Goal: Book appointment/travel/reservation

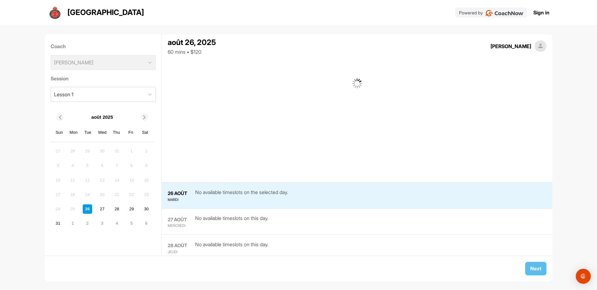
scroll to position [152, 0]
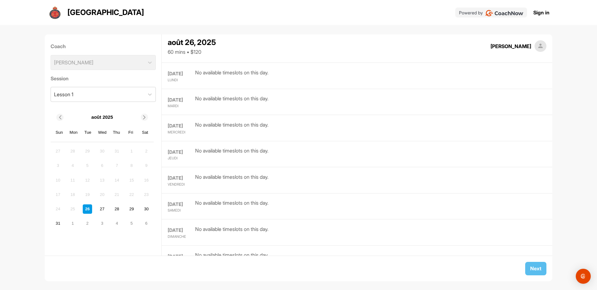
click at [546, 270] on div "Next" at bounding box center [298, 268] width 507 height 26
click at [102, 208] on div "27" at bounding box center [101, 208] width 9 height 9
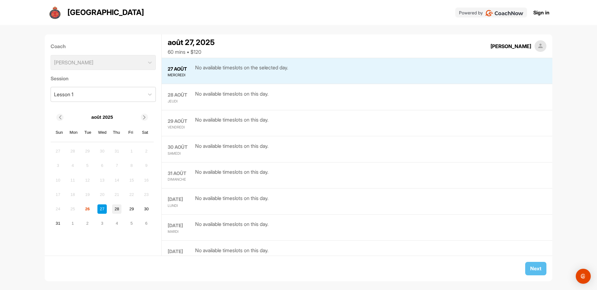
click at [116, 208] on div "28" at bounding box center [116, 208] width 9 height 9
click at [125, 208] on div "24 25 26 27 28 29 30" at bounding box center [101, 208] width 99 height 11
click at [132, 208] on div "29" at bounding box center [131, 208] width 9 height 9
click at [145, 208] on div "30" at bounding box center [146, 208] width 9 height 9
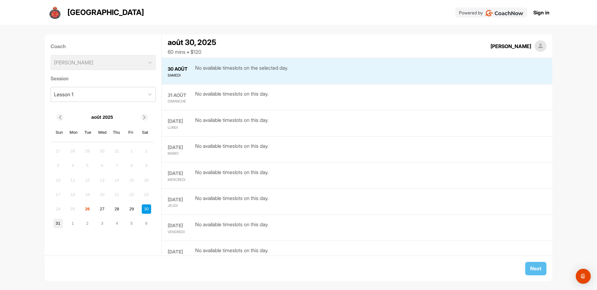
click at [56, 223] on div "31" at bounding box center [57, 222] width 9 height 9
click at [104, 223] on div "3" at bounding box center [101, 222] width 9 height 9
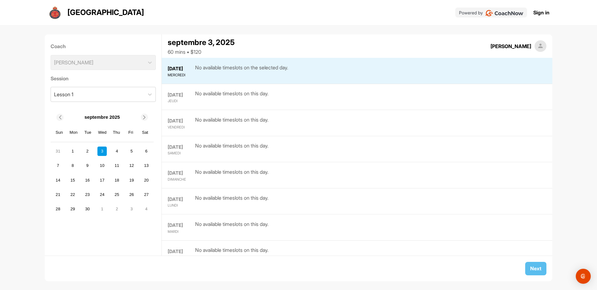
click at [127, 223] on div "Coach [PERSON_NAME] Session Lesson 1 septembre 2025 [PERSON_NAME] Wed Thu Fri S…" at bounding box center [103, 144] width 117 height 221
drag, startPoint x: 142, startPoint y: 209, endPoint x: 138, endPoint y: 211, distance: 3.7
click at [141, 210] on div "28 29 30 1 2 3 4" at bounding box center [101, 208] width 99 height 11
click at [131, 194] on div "26" at bounding box center [131, 194] width 9 height 9
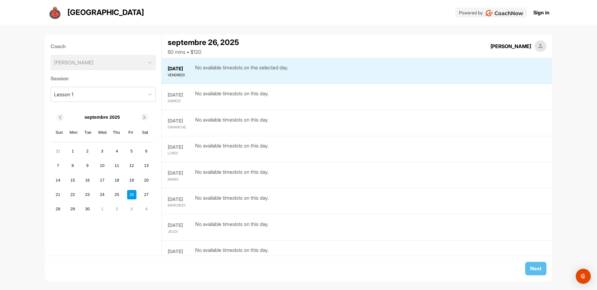
click at [125, 177] on div "14 15 16 17 18 19 20" at bounding box center [101, 179] width 99 height 11
click at [118, 175] on div "14 15 16 17 18 19 20" at bounding box center [101, 179] width 99 height 11
click at [117, 181] on div "18" at bounding box center [116, 179] width 9 height 9
click at [116, 192] on div "25" at bounding box center [116, 194] width 9 height 9
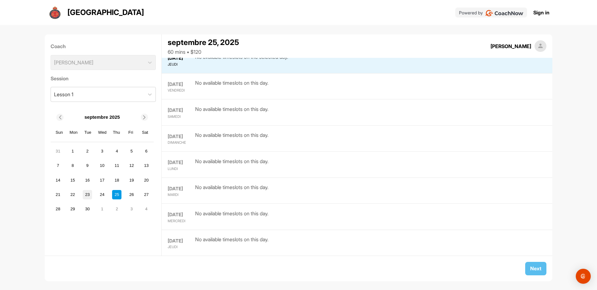
click at [86, 198] on div "23" at bounding box center [87, 194] width 9 height 9
